Goal: Task Accomplishment & Management: Manage account settings

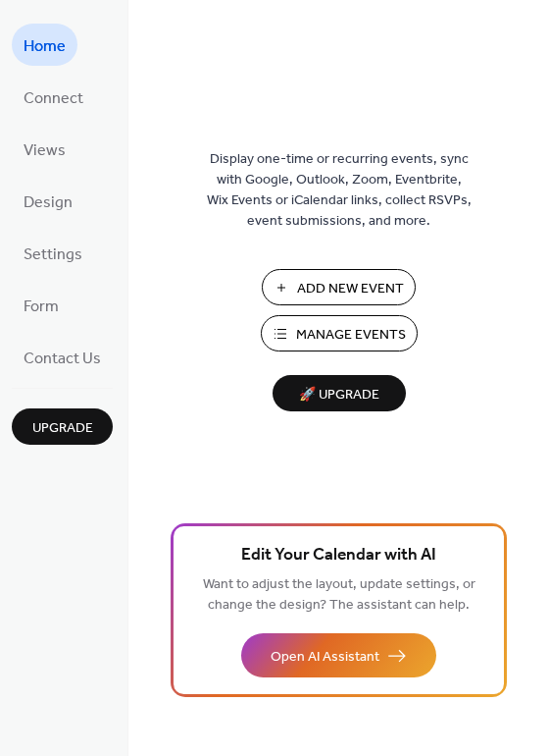
click at [366, 335] on span "Manage Events" at bounding box center [351, 335] width 110 height 21
drag, startPoint x: 335, startPoint y: 661, endPoint x: 108, endPoint y: 623, distance: 229.9
click at [108, 623] on div "Home Connect Views Design Settings Form Contact Us Upgrade Home Upgrade Display…" at bounding box center [274, 378] width 549 height 756
click at [56, 200] on span "Design" at bounding box center [48, 202] width 49 height 30
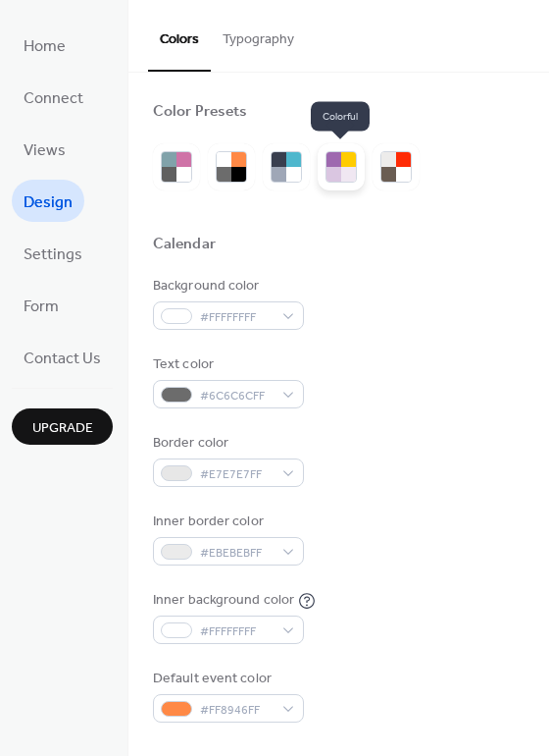
click at [332, 173] on div at bounding box center [334, 174] width 15 height 15
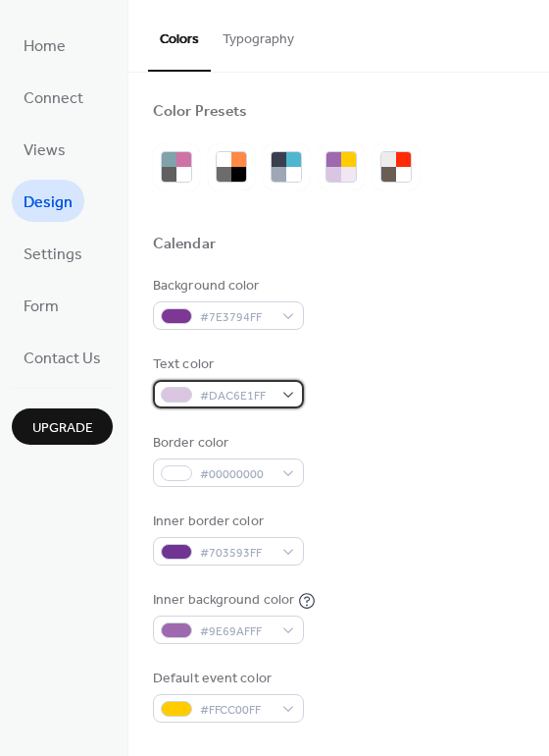
click at [289, 393] on div "#DAC6E1FF" at bounding box center [228, 394] width 151 height 28
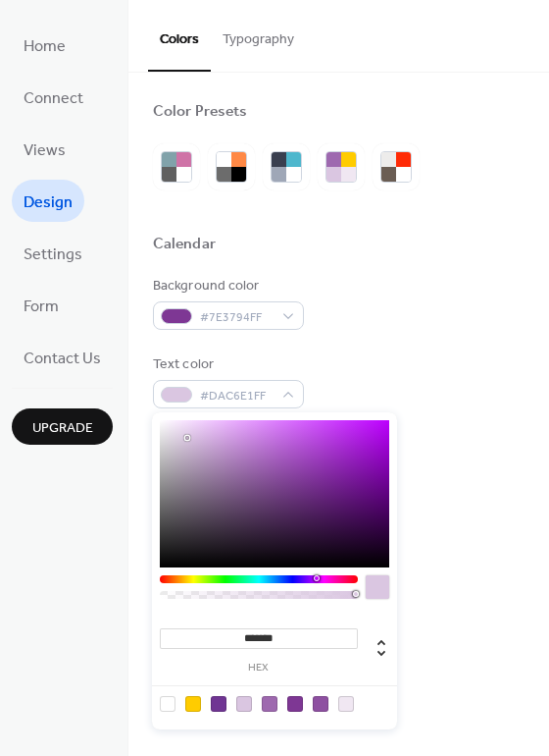
type input "*******"
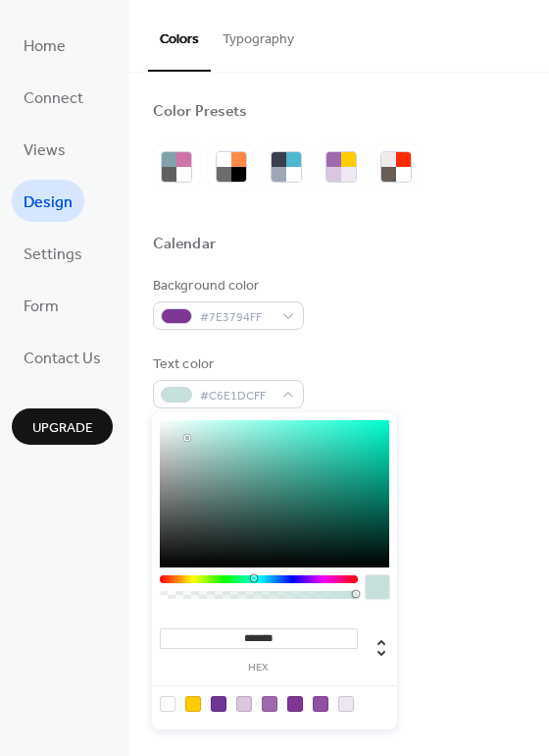
click at [252, 582] on div at bounding box center [259, 579] width 198 height 8
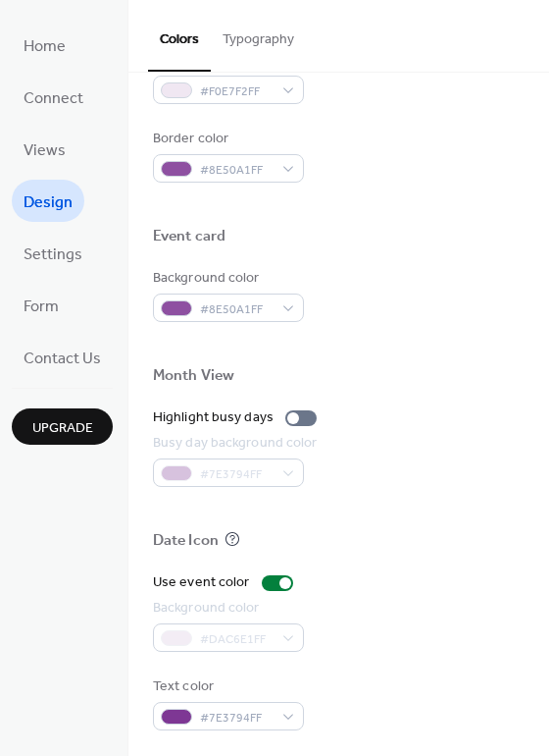
scroll to position [840, 0]
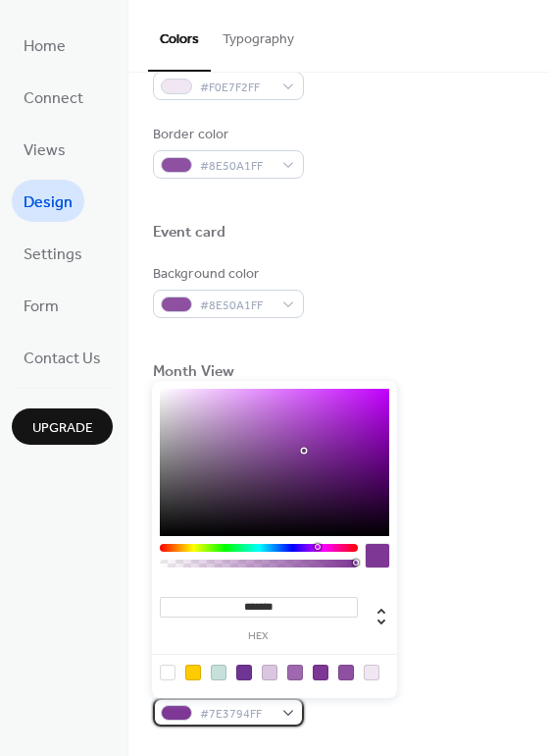
click at [288, 714] on div "#7E3794FF" at bounding box center [228, 712] width 151 height 28
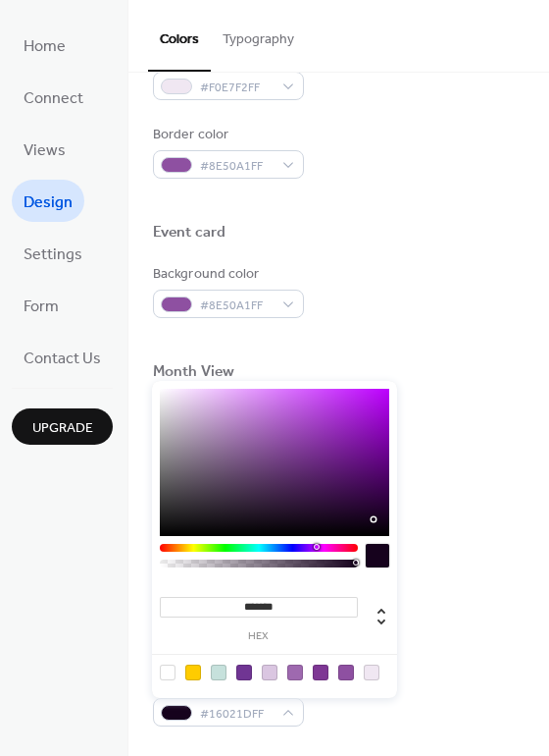
type input "*******"
drag, startPoint x: 307, startPoint y: 449, endPoint x: 375, endPoint y: 521, distance: 98.6
click at [375, 521] on div at bounding box center [373, 523] width 4 height 4
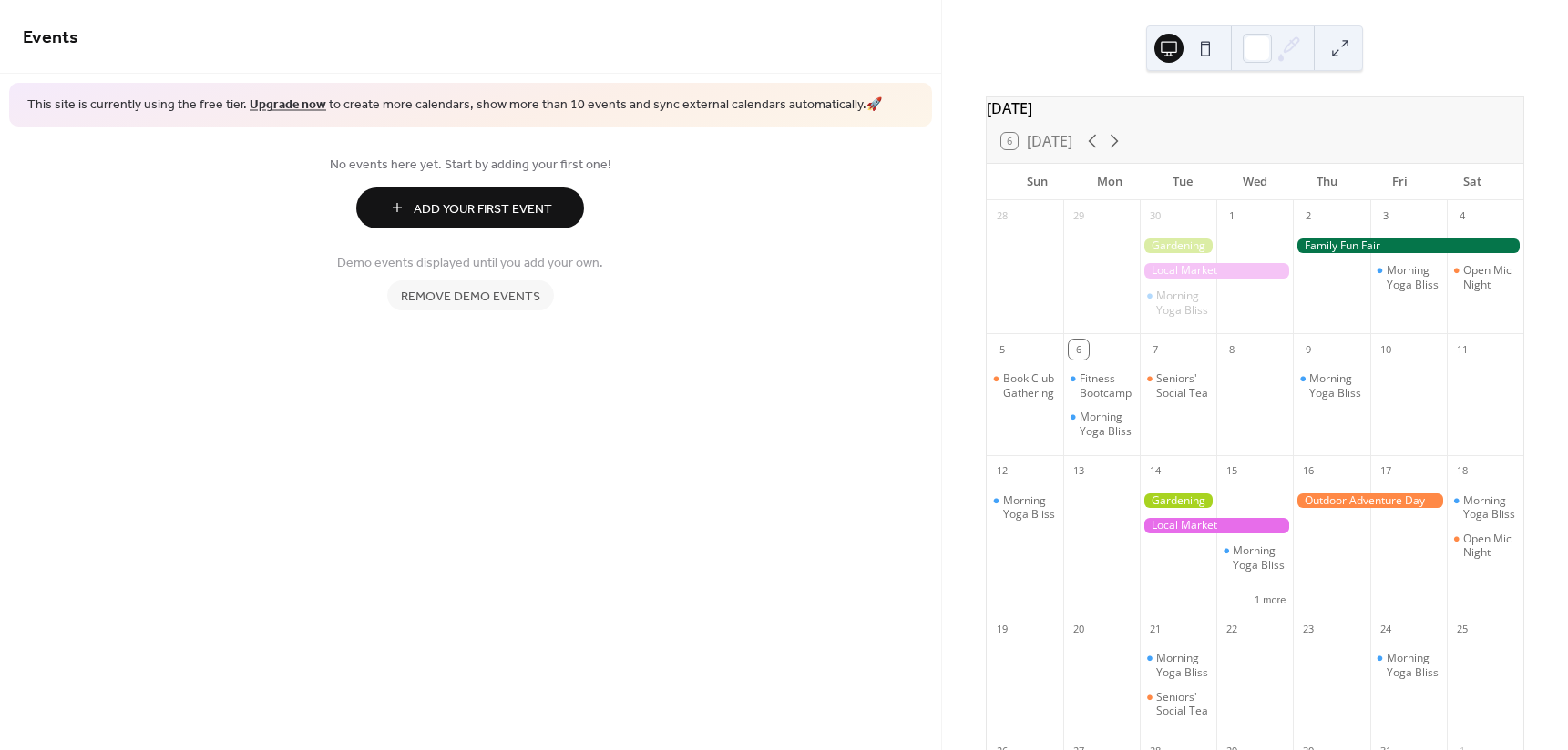
click at [487, 292] on span "Remove demo events" at bounding box center [471, 296] width 139 height 19
